Goal: Use online tool/utility: Utilize a website feature to perform a specific function

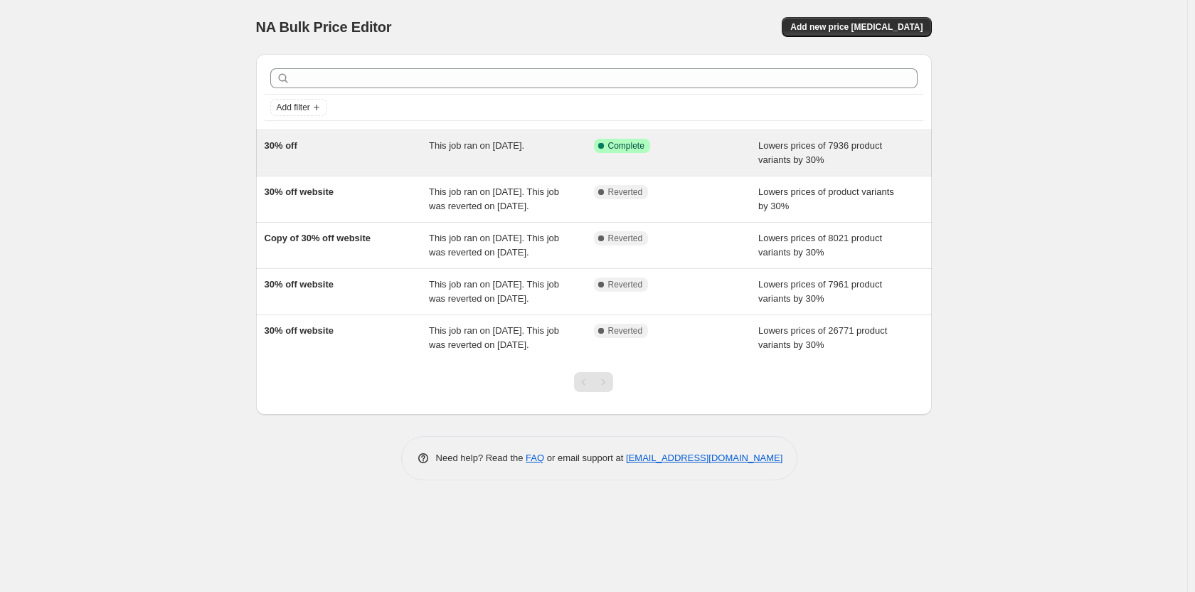
click at [699, 159] on div "Success Complete Complete" at bounding box center [676, 153] width 165 height 28
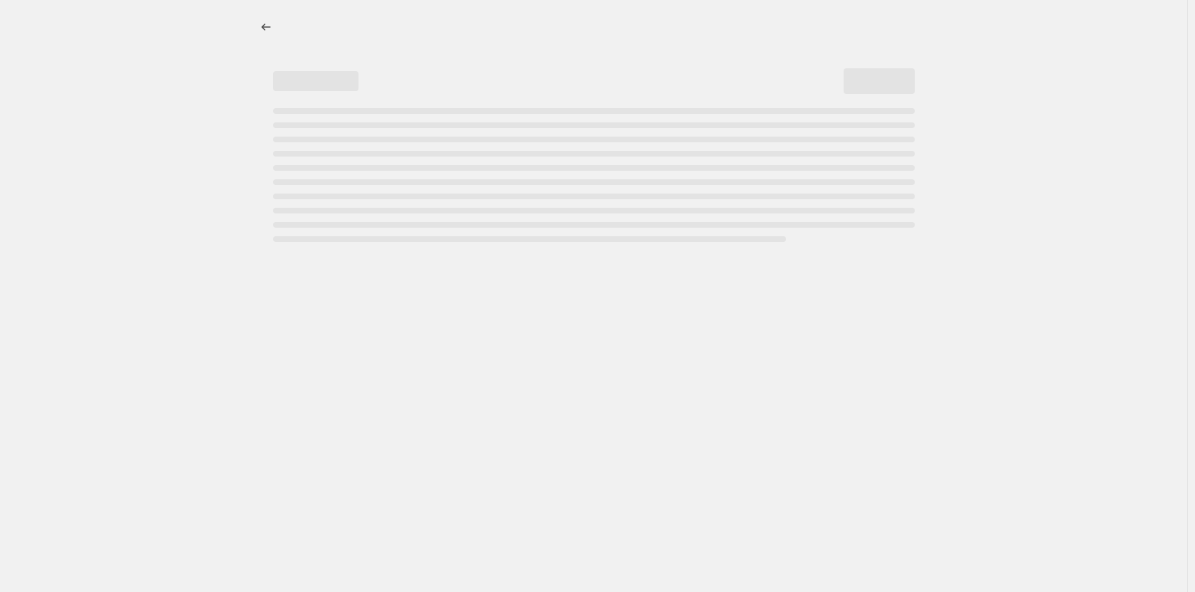
select select "percentage"
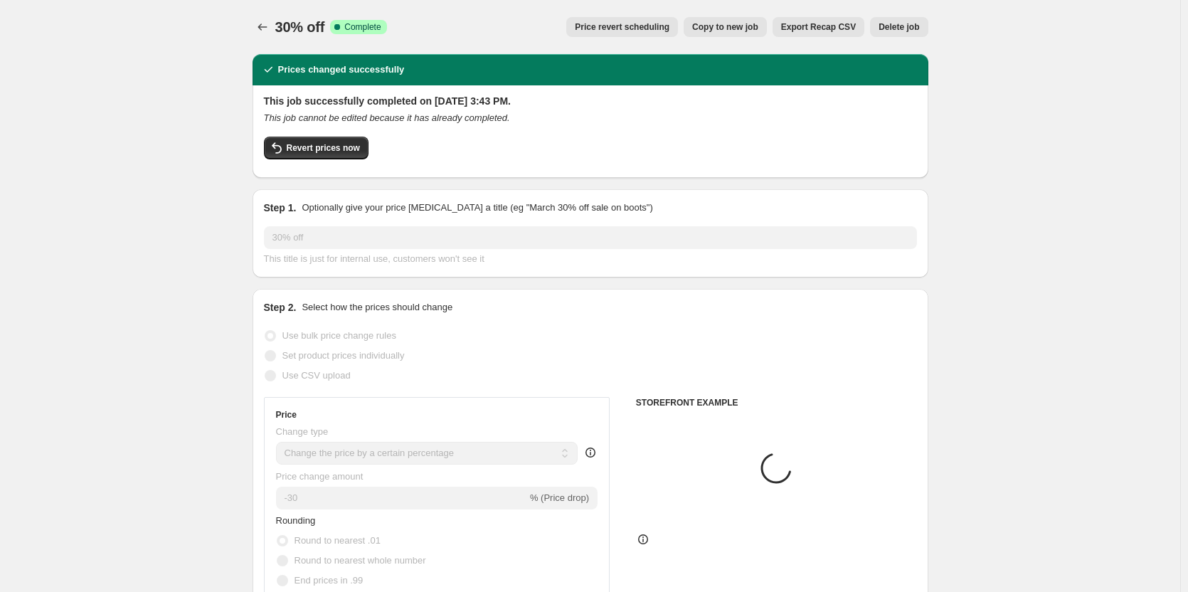
select select "collection"
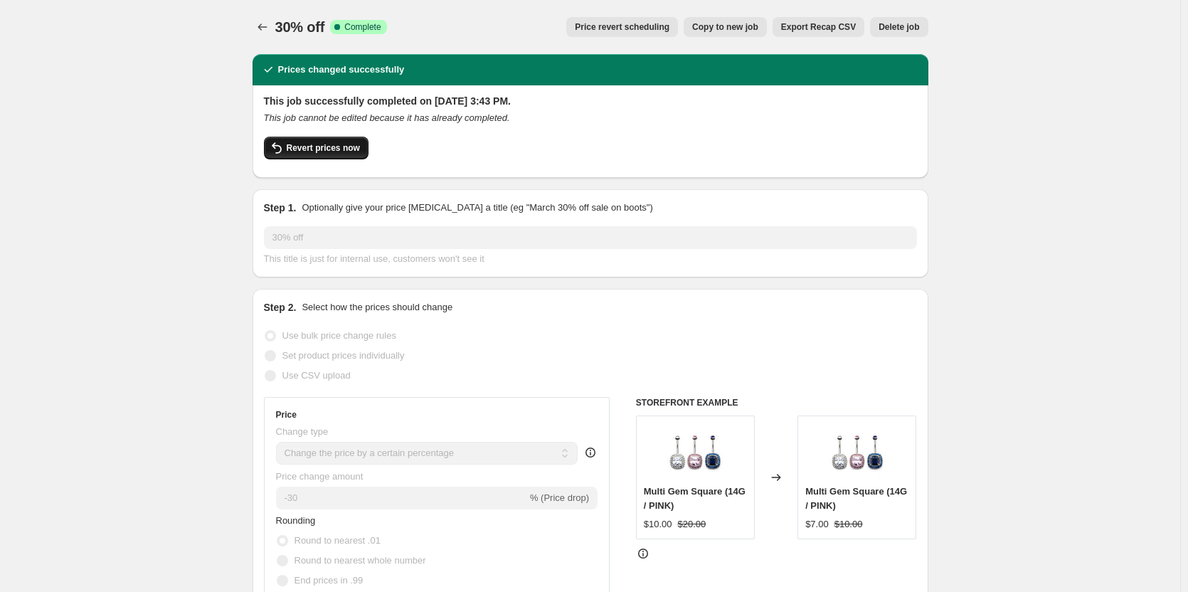
click at [335, 154] on button "Revert prices now" at bounding box center [316, 148] width 105 height 23
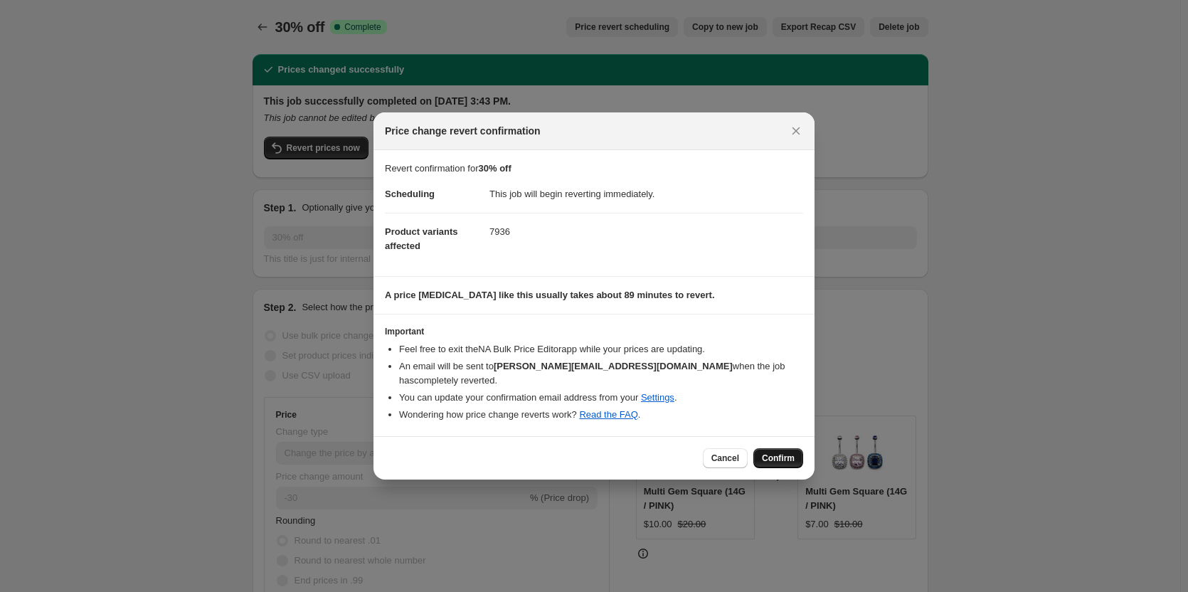
click at [766, 448] on button "Confirm" at bounding box center [778, 458] width 50 height 20
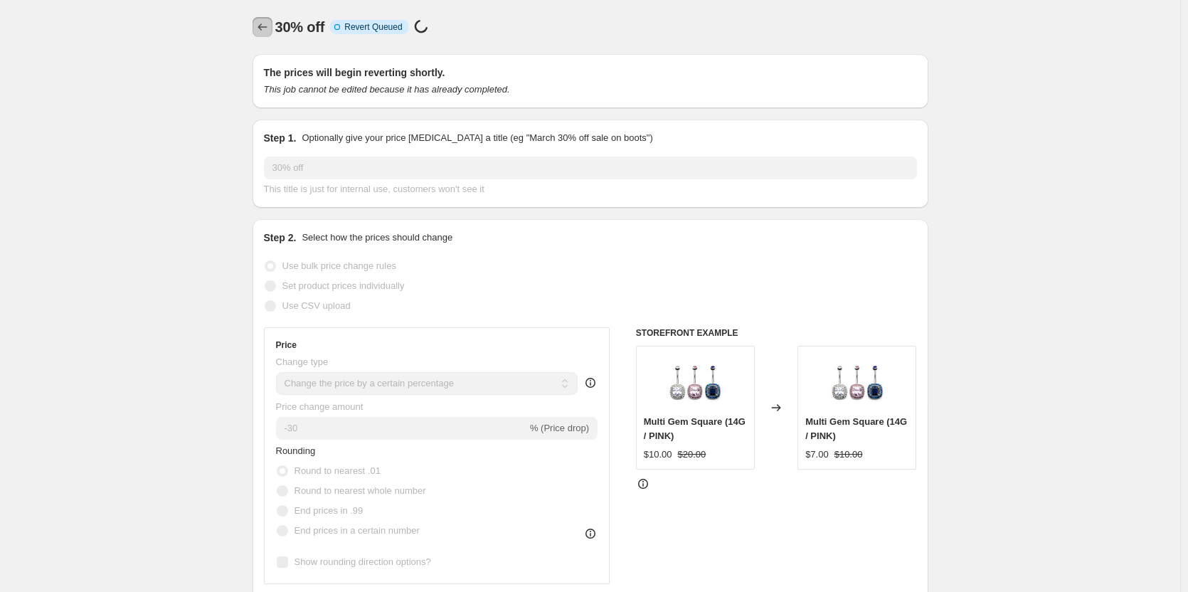
click at [267, 26] on icon "Price change jobs" at bounding box center [262, 27] width 14 height 14
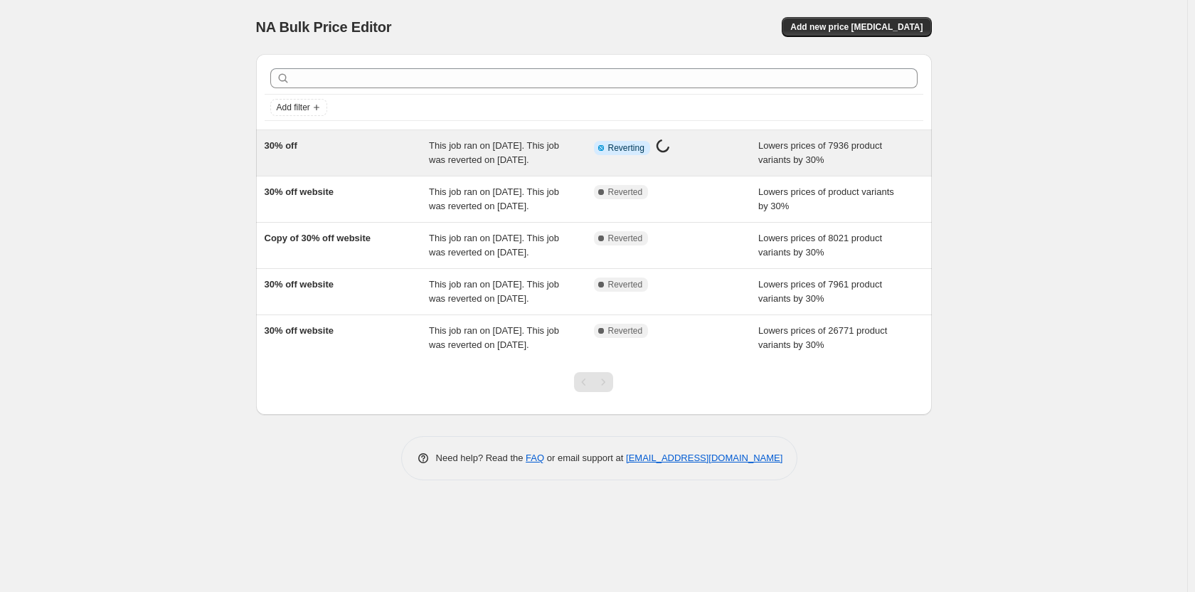
click at [686, 164] on div "Info Partially complete Reverting Price [MEDICAL_DATA] in progress..." at bounding box center [676, 153] width 165 height 28
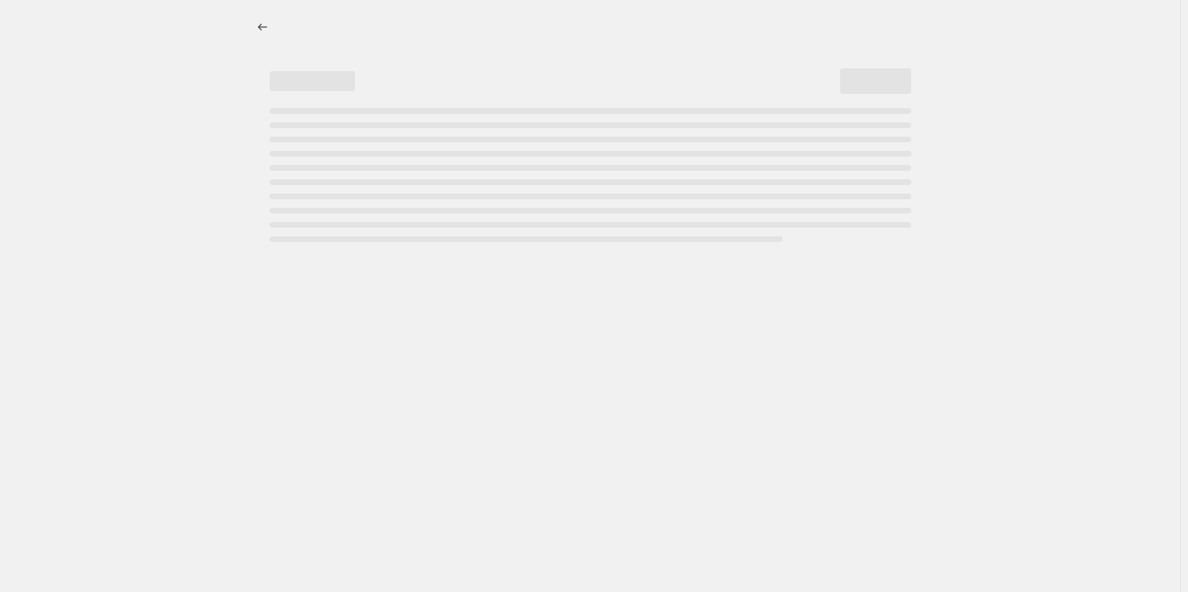
select select "percentage"
select select "collection"
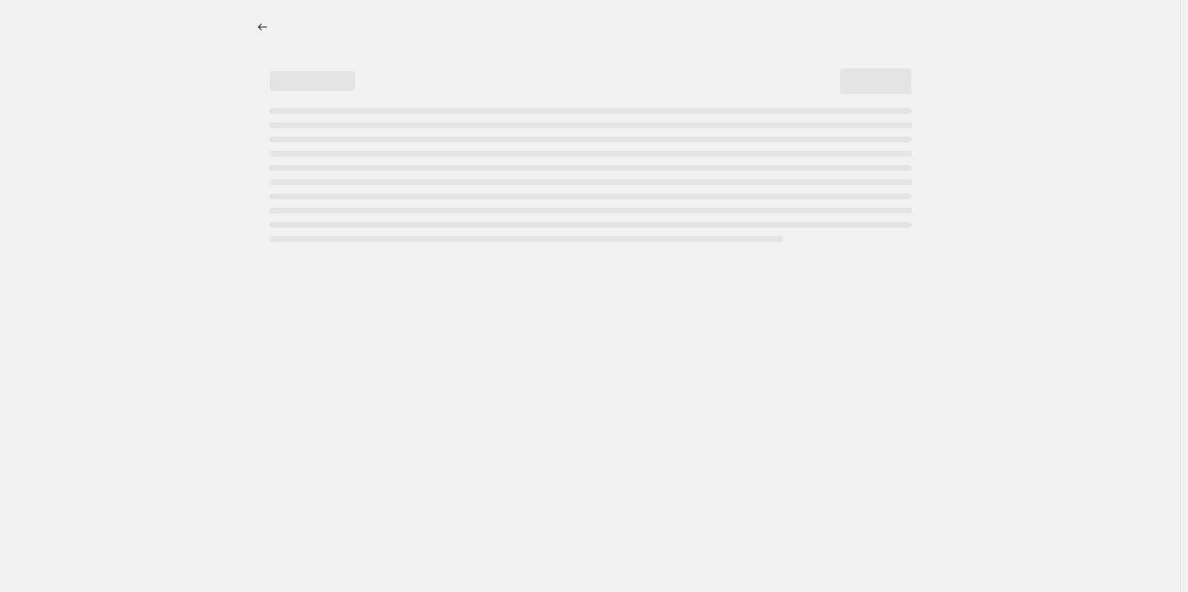
select select "collection"
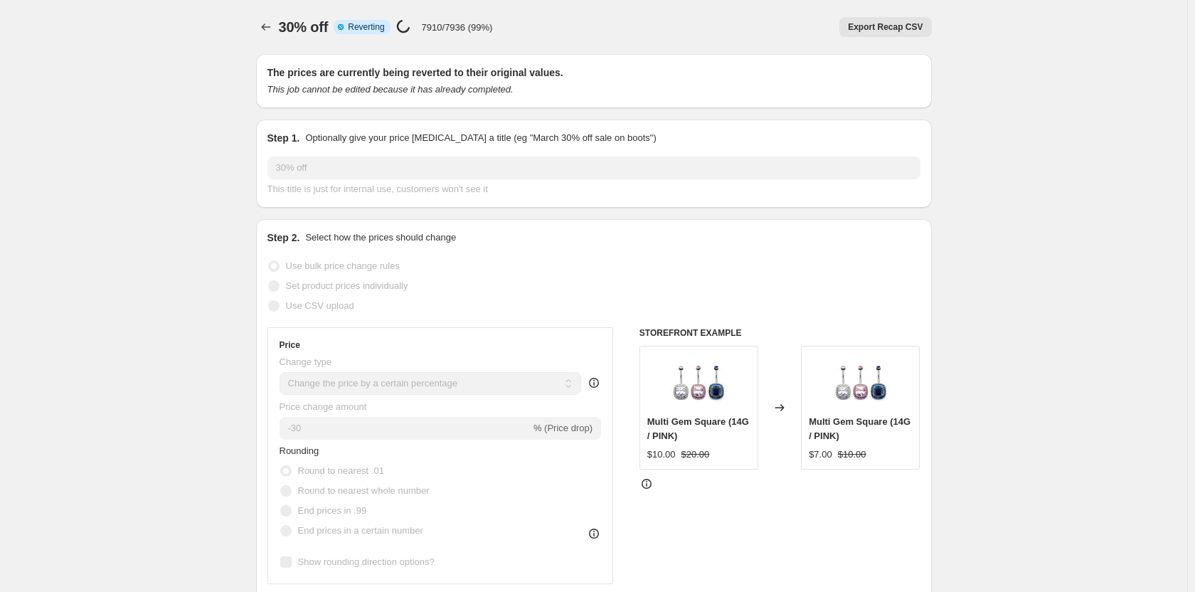
select select "percentage"
select select "collection"
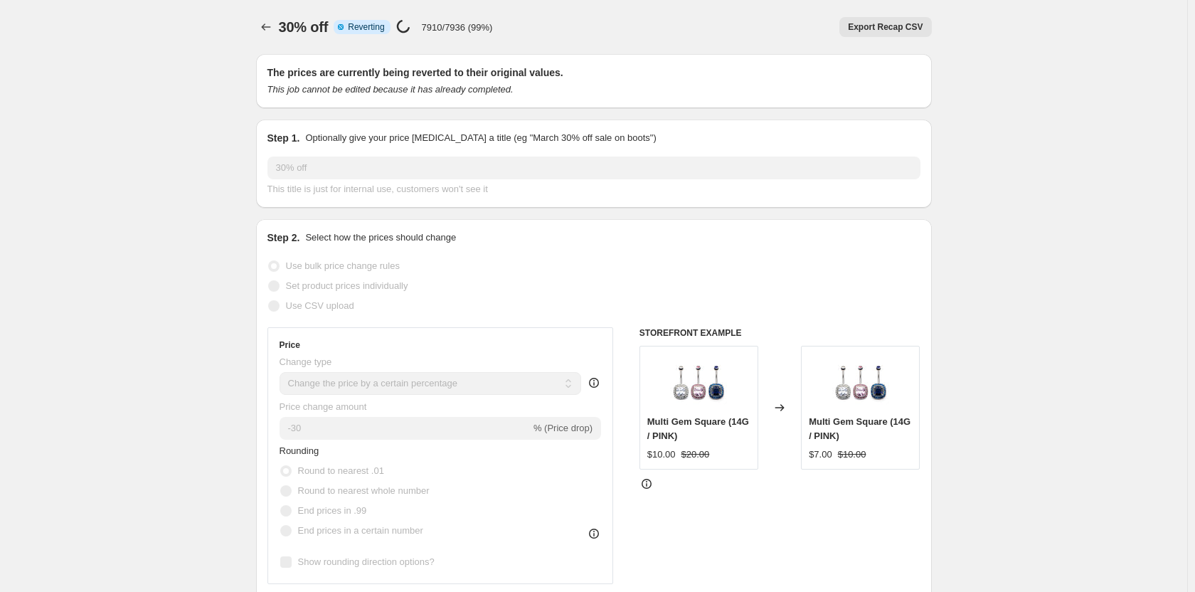
select select "collection"
